Goal: Information Seeking & Learning: Learn about a topic

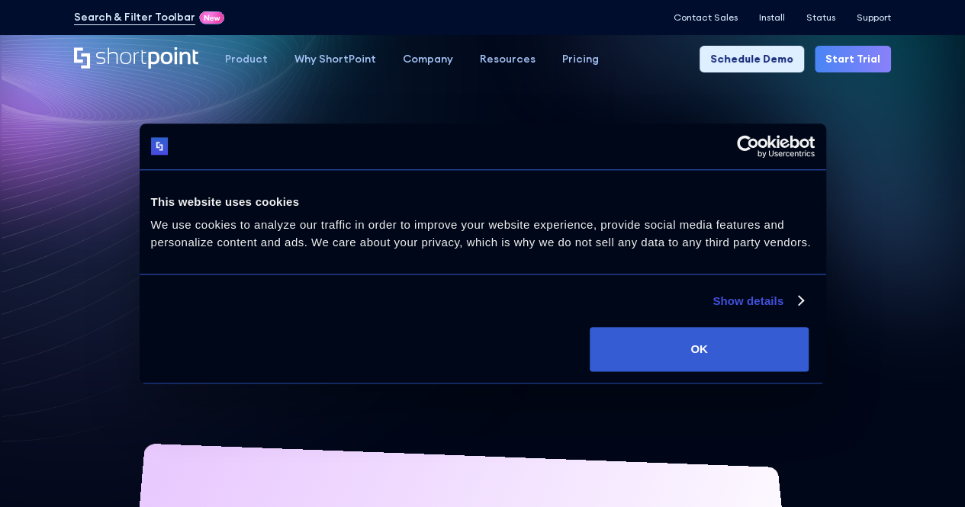
click at [834, 62] on link "Start Trial" at bounding box center [852, 59] width 76 height 27
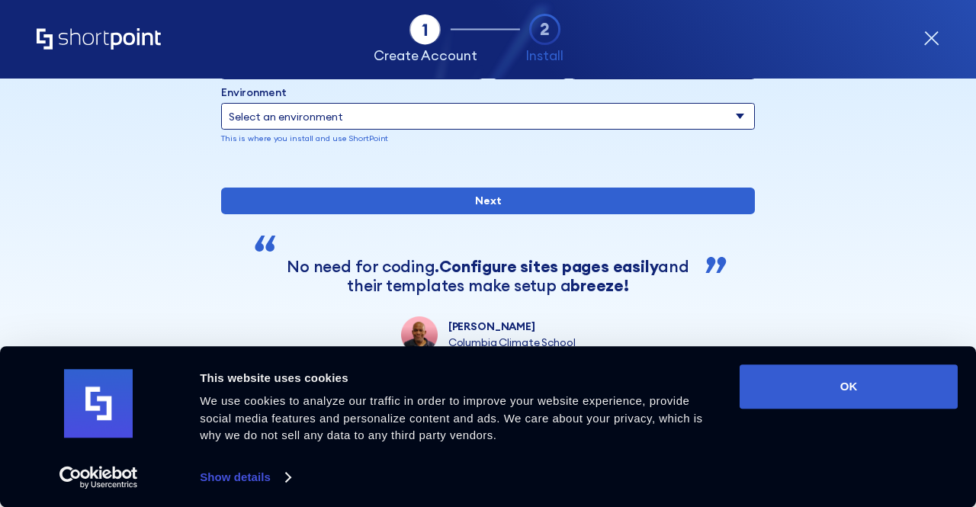
scroll to position [222, 0]
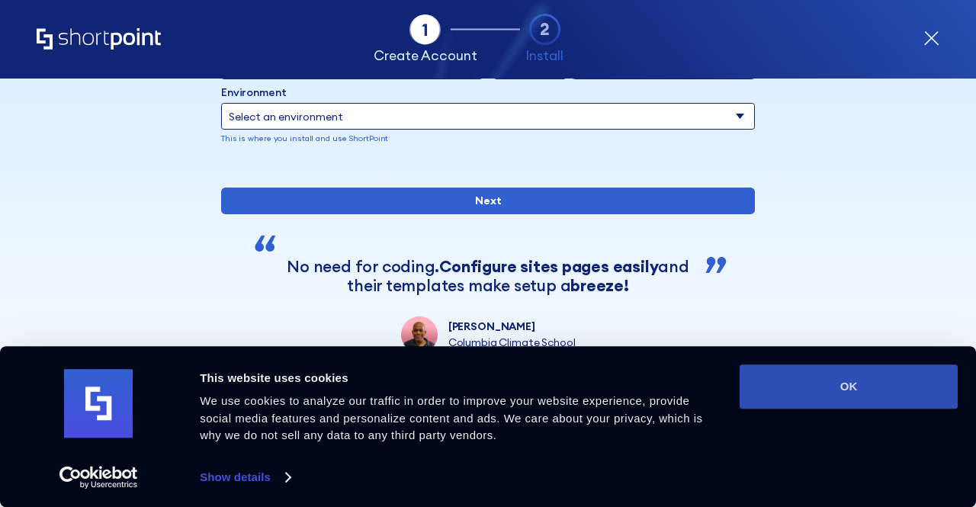
click at [821, 382] on button "OK" at bounding box center [849, 387] width 218 height 44
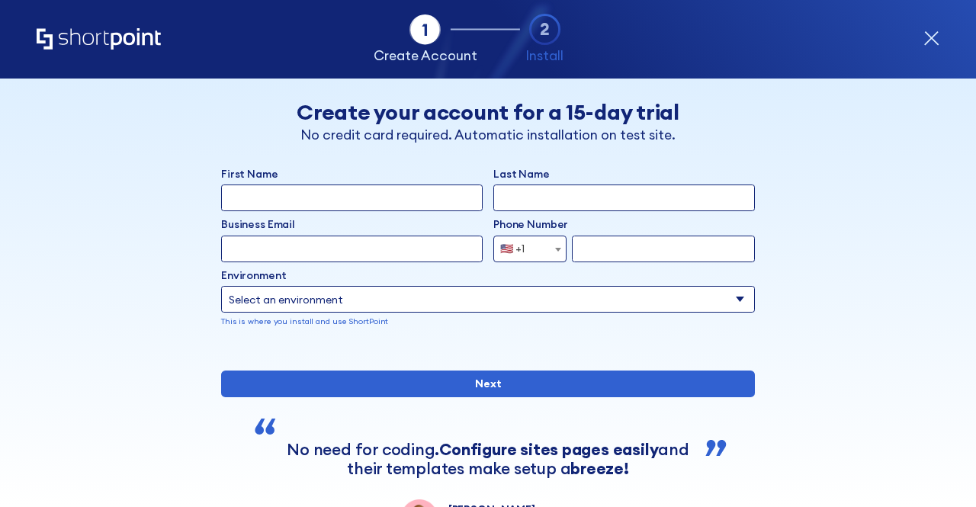
scroll to position [0, 0]
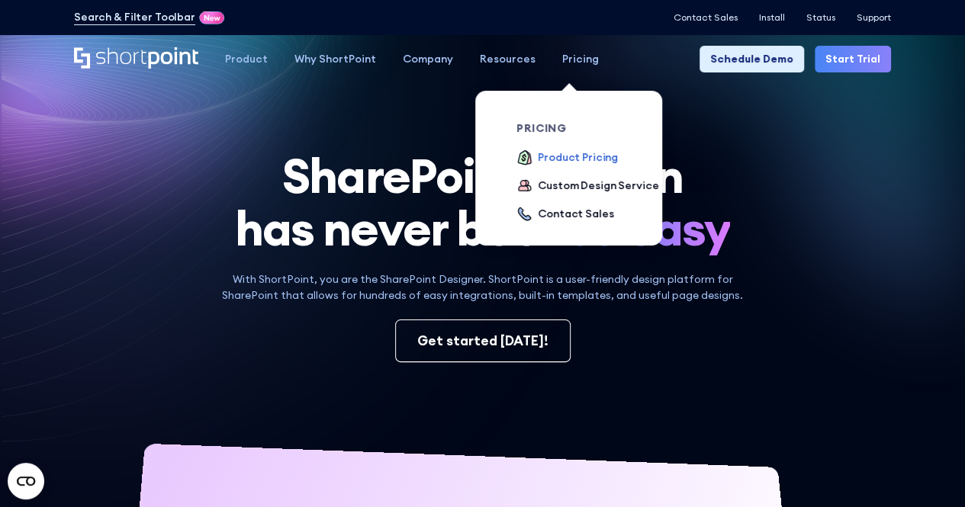
click at [544, 153] on div "Product Pricing" at bounding box center [578, 157] width 80 height 16
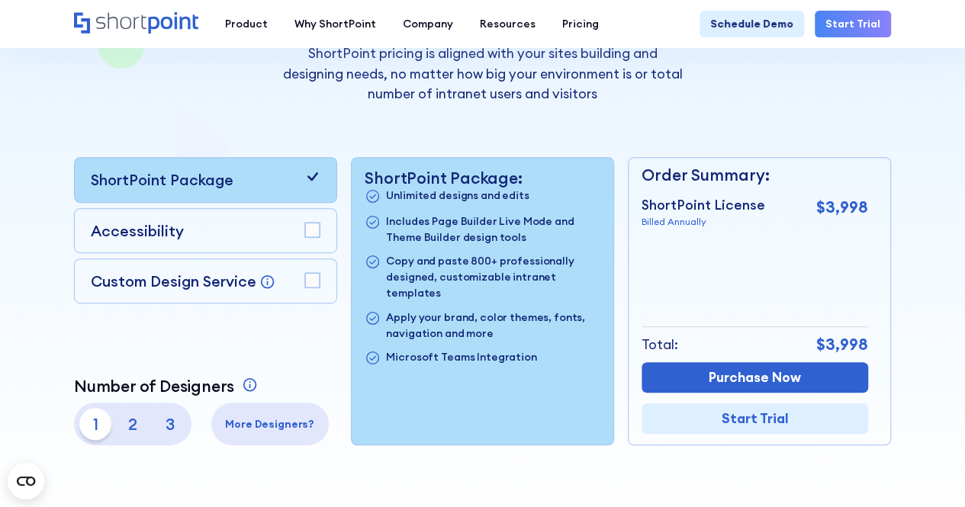
scroll to position [271, 0]
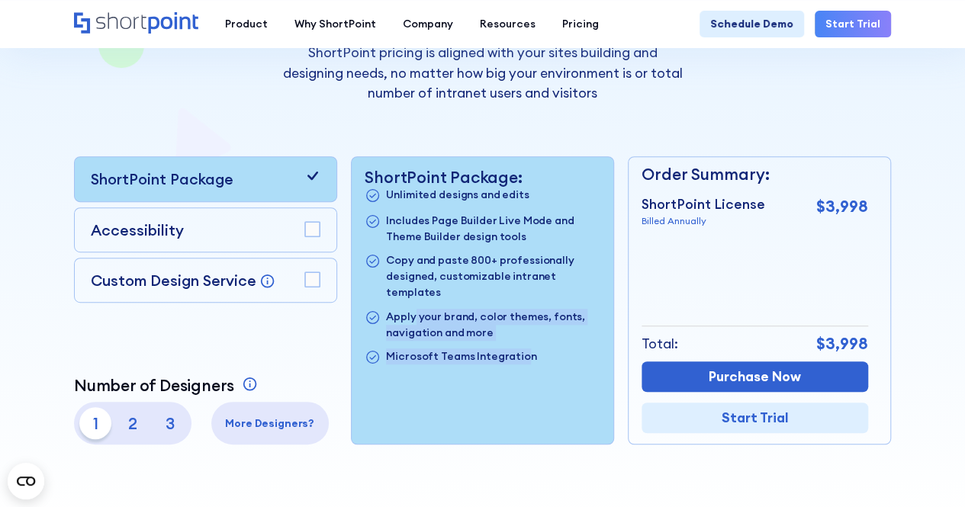
drag, startPoint x: 519, startPoint y: 346, endPoint x: 414, endPoint y: 295, distance: 116.3
click at [414, 295] on ul "Unlimited designs and edits Includes Page Builder Live Mode and Theme Builder d…" at bounding box center [482, 276] width 235 height 179
click at [414, 309] on p "Apply your brand, color themes, fonts, navigation and more" at bounding box center [493, 325] width 214 height 32
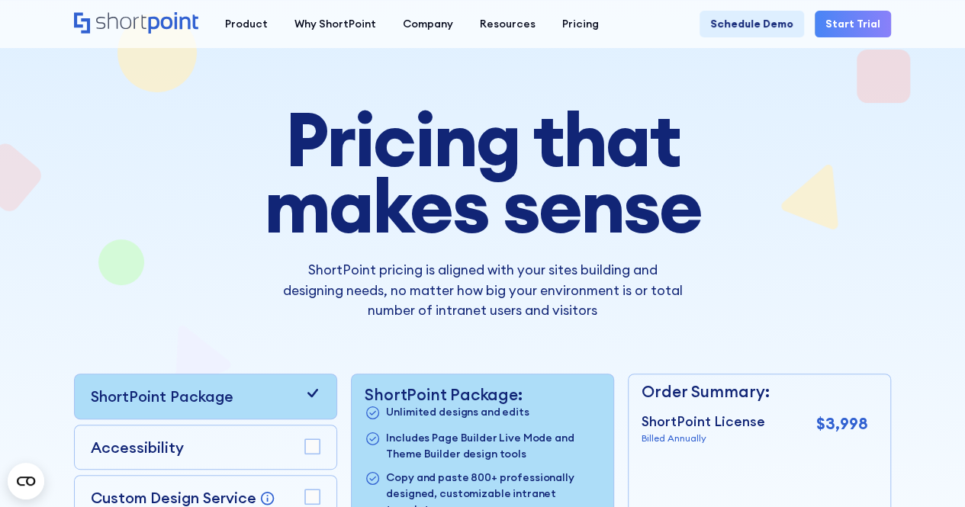
scroll to position [0, 0]
